Goal: Navigation & Orientation: Find specific page/section

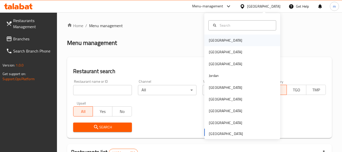
click at [216, 38] on div "[GEOGRAPHIC_DATA]" at bounding box center [225, 41] width 33 height 6
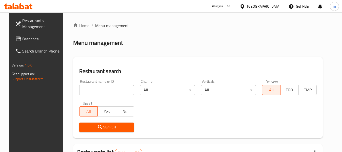
click at [23, 38] on span "Branches" at bounding box center [42, 39] width 40 height 6
